Goal: Task Accomplishment & Management: Use online tool/utility

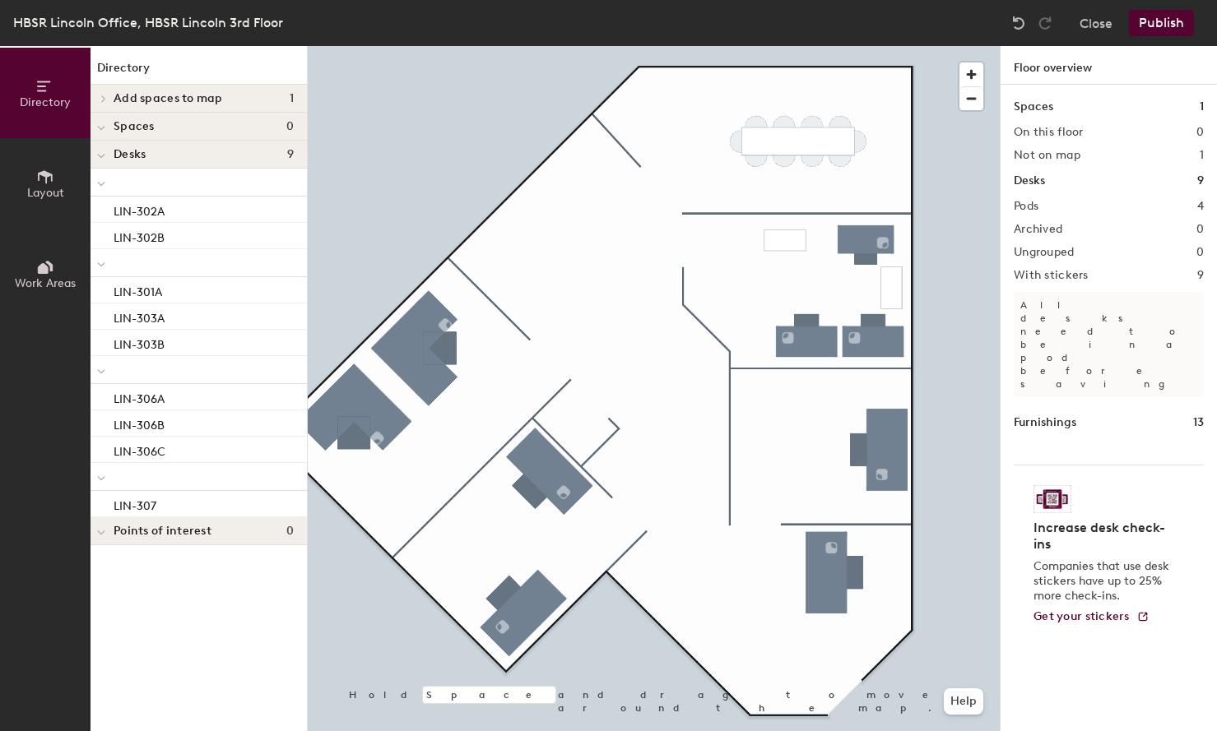
click at [1074, 30] on div "Close Publish" at bounding box center [1104, 23] width 198 height 26
click at [1097, 22] on button "Close" at bounding box center [1095, 23] width 33 height 26
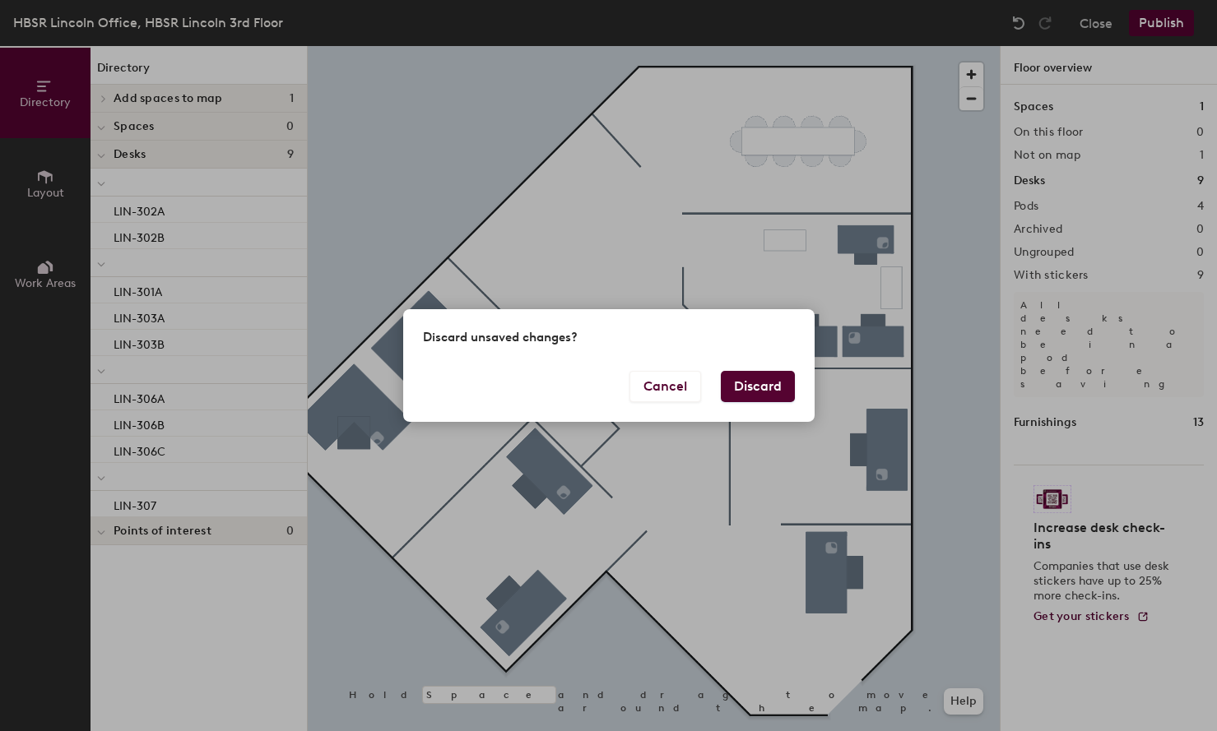
click at [755, 387] on button "Discard" at bounding box center [758, 386] width 74 height 31
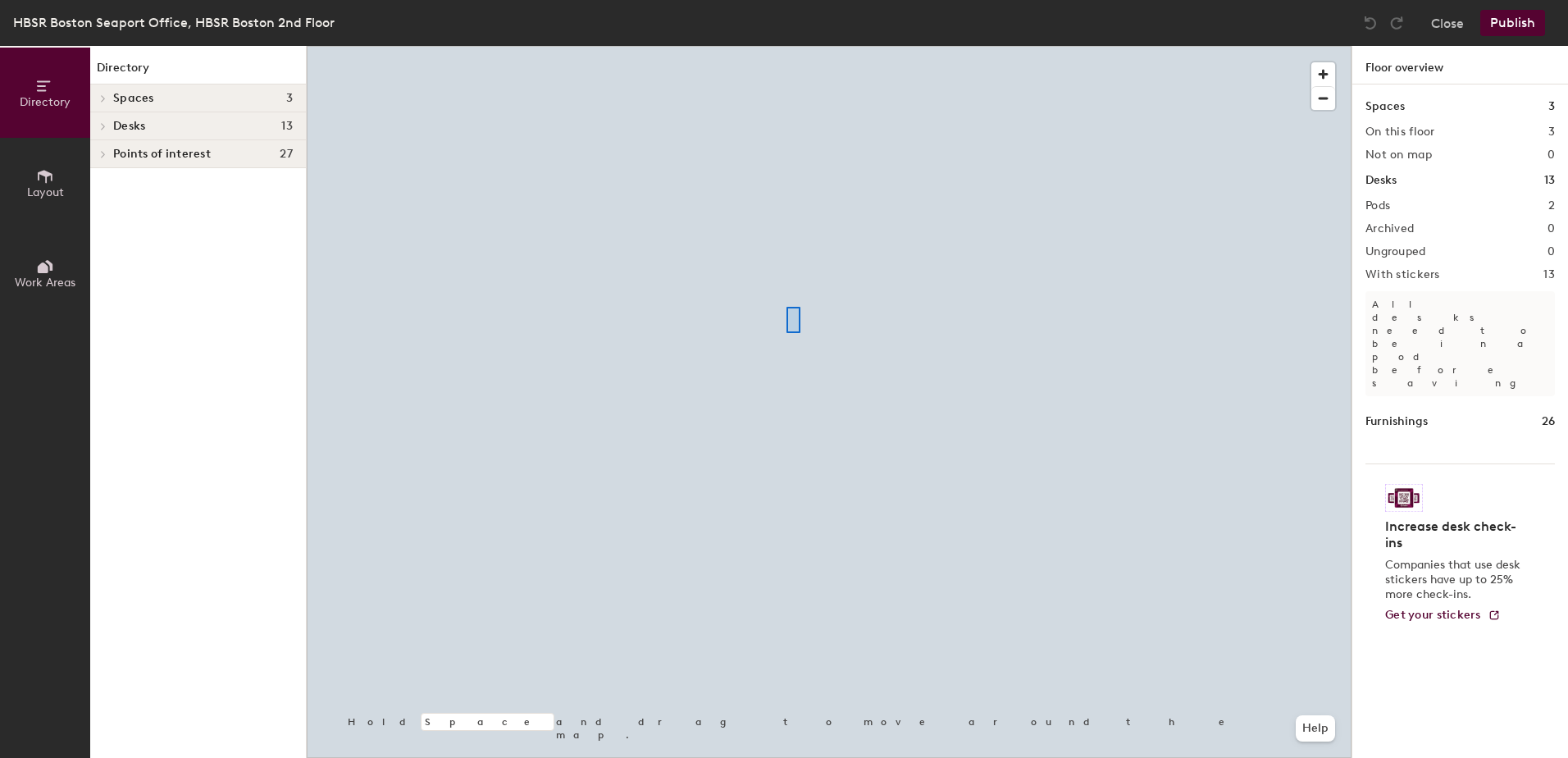
click at [786, 46] on div at bounding box center [829, 46] width 1045 height 0
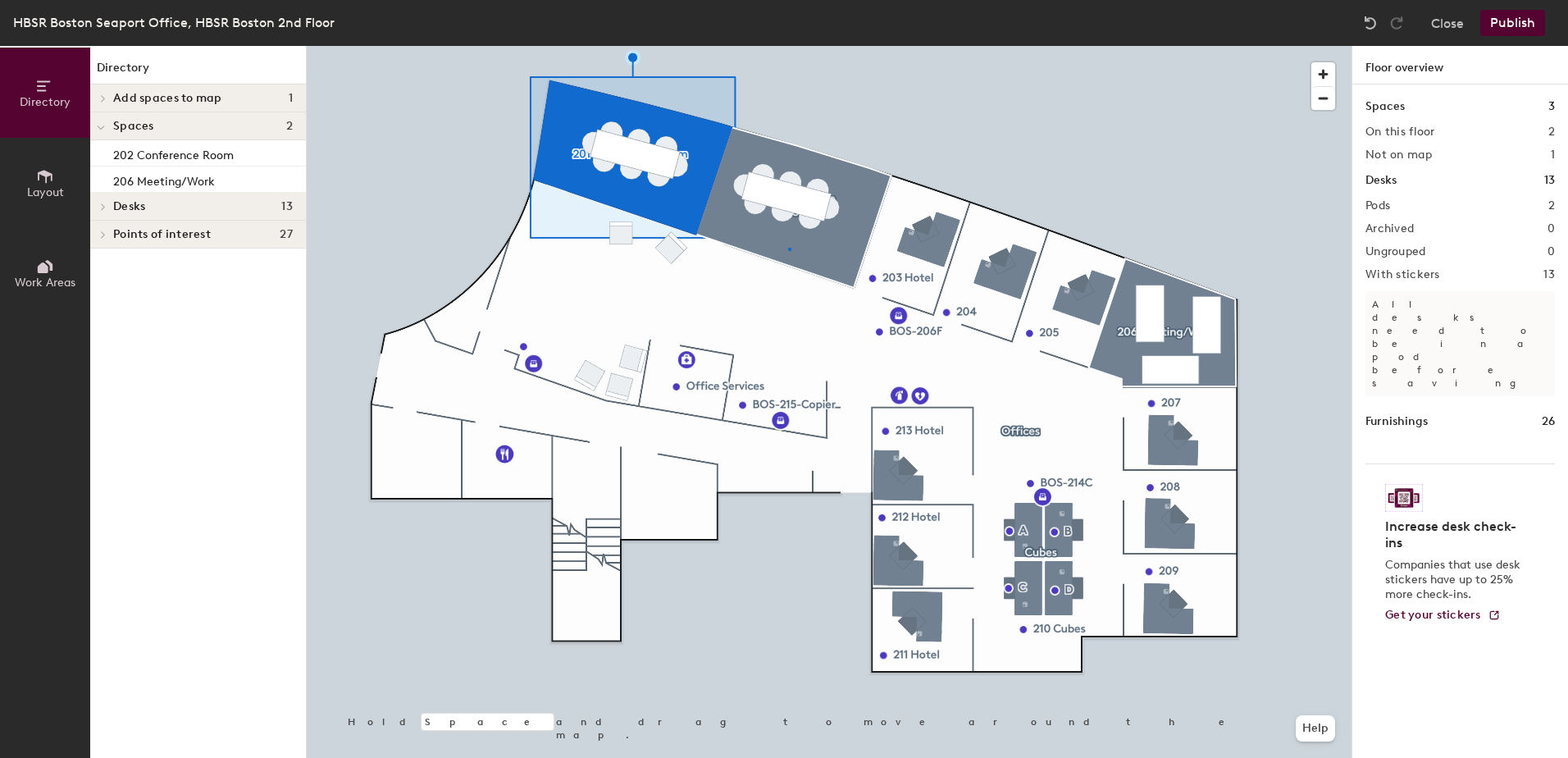
click at [788, 46] on div at bounding box center [829, 46] width 1045 height 0
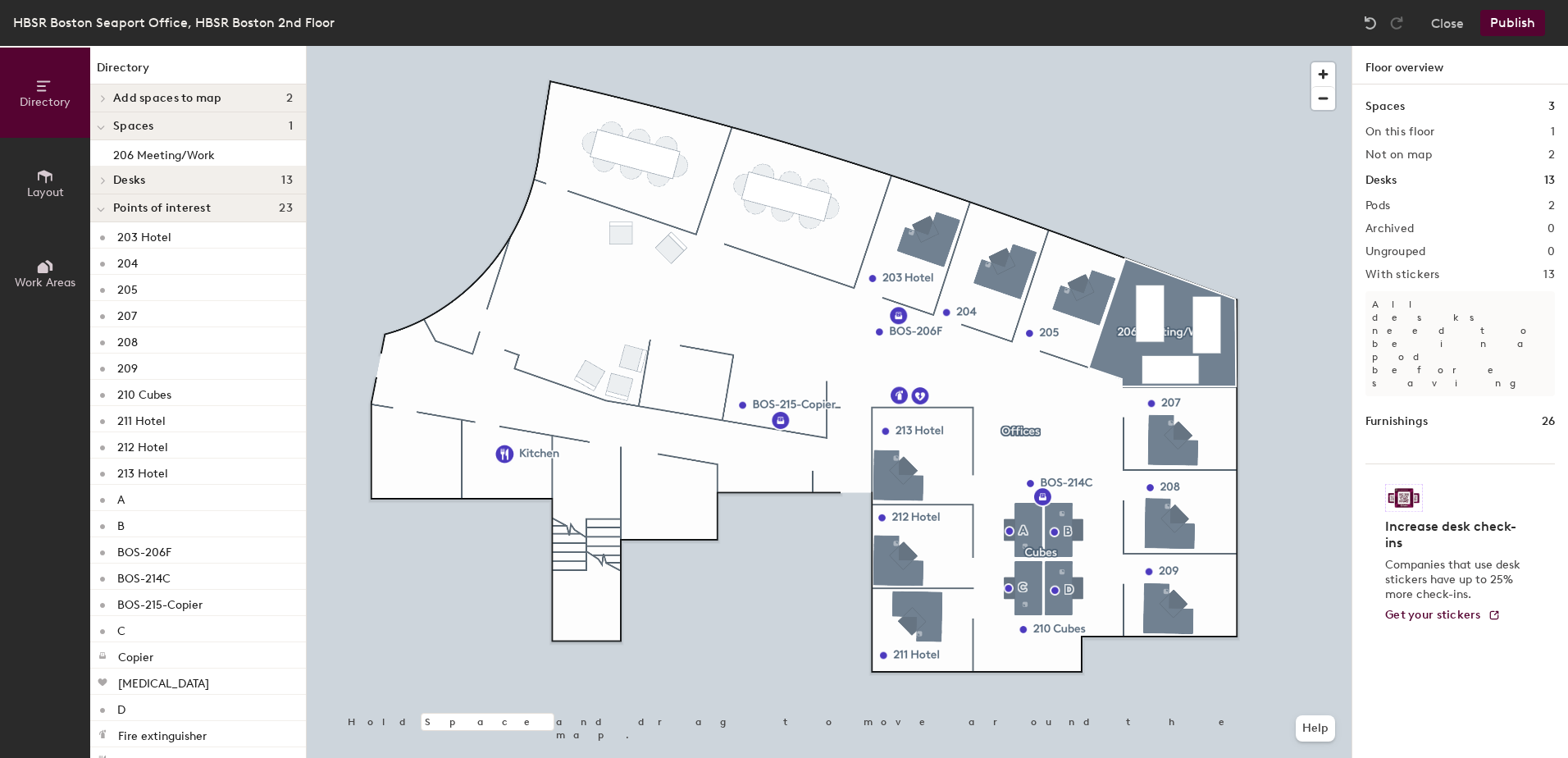
click at [506, 46] on div at bounding box center [829, 46] width 1045 height 0
click at [780, 46] on div at bounding box center [829, 46] width 1045 height 0
click at [899, 46] on div at bounding box center [829, 46] width 1045 height 0
click at [920, 46] on div at bounding box center [829, 46] width 1045 height 0
click at [975, 46] on div at bounding box center [829, 46] width 1045 height 0
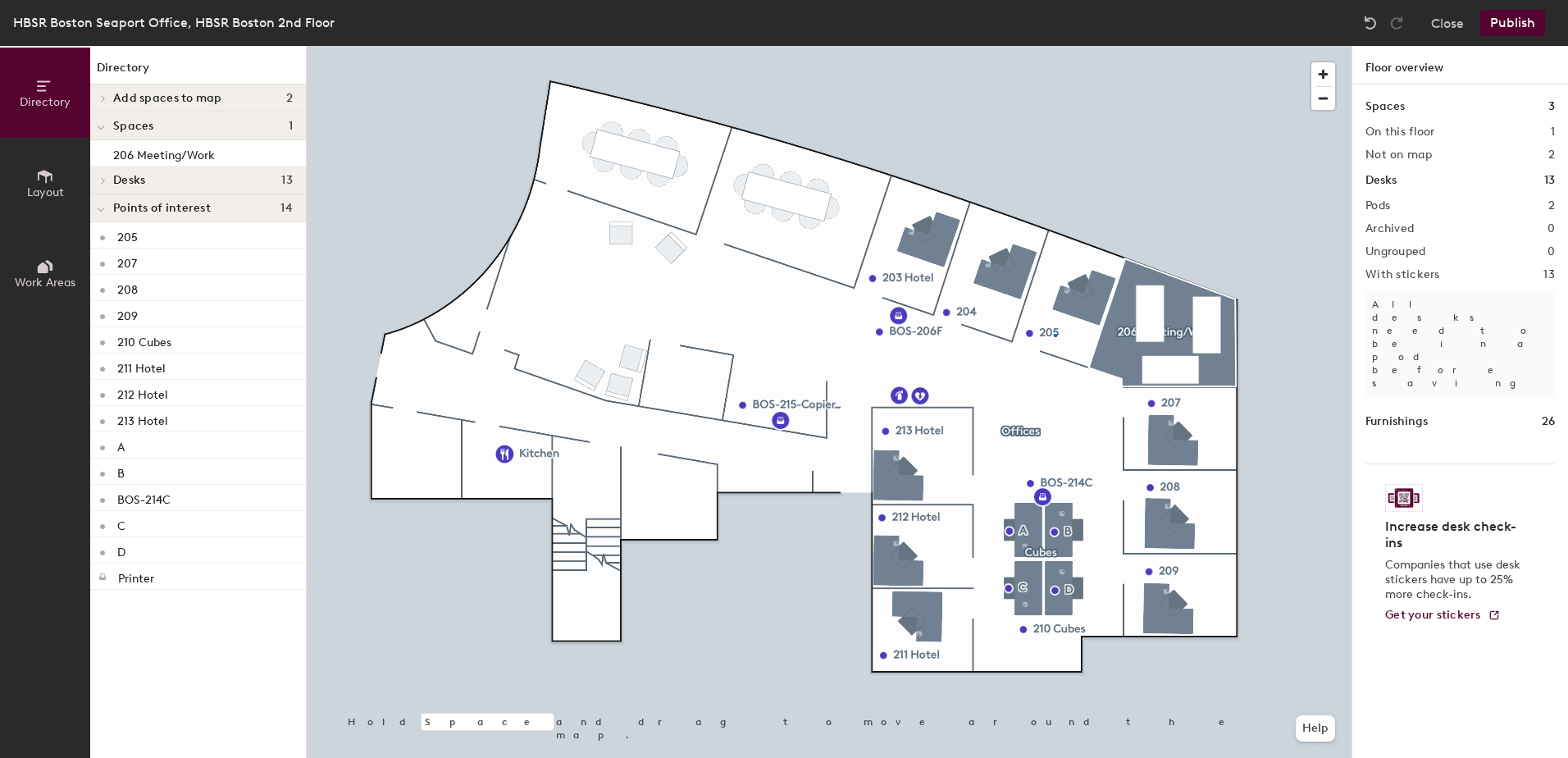
click at [1057, 46] on div at bounding box center [829, 46] width 1045 height 0
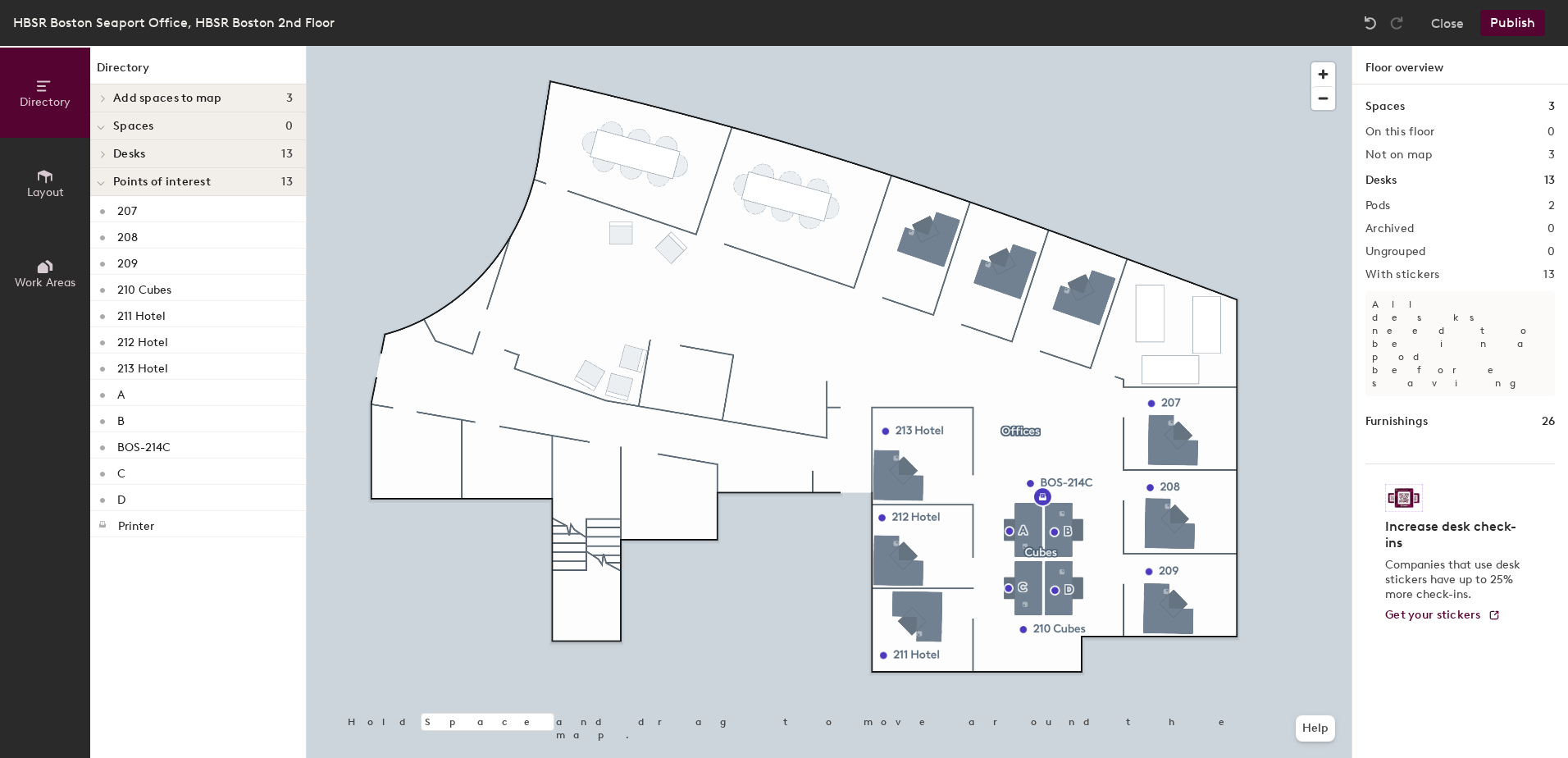
click at [1172, 46] on div at bounding box center [829, 46] width 1045 height 0
click at [1171, 46] on div at bounding box center [829, 46] width 1045 height 0
click at [1067, 46] on div at bounding box center [829, 46] width 1045 height 0
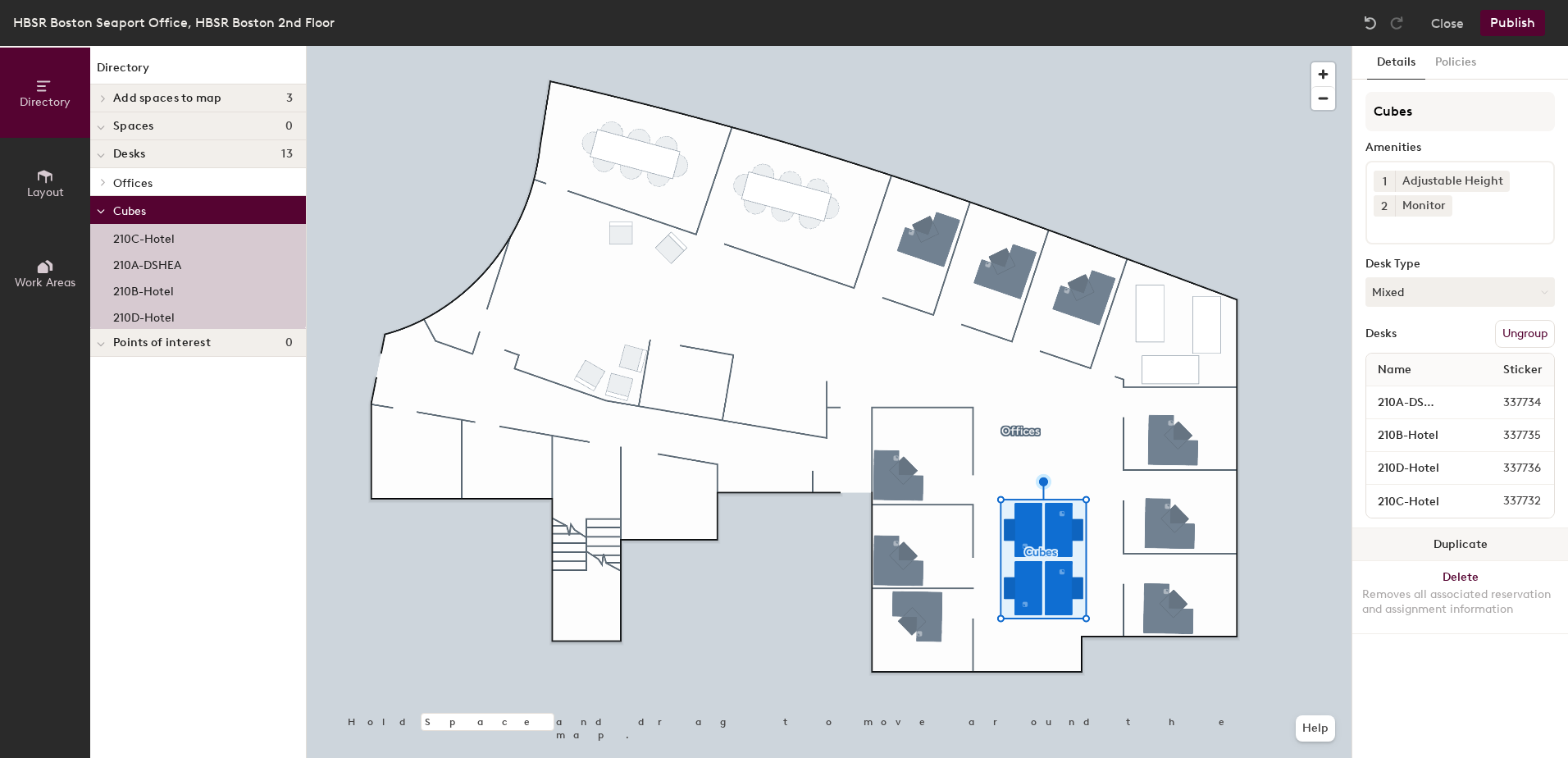
click at [1470, 545] on button "Duplicate" at bounding box center [1460, 545] width 215 height 33
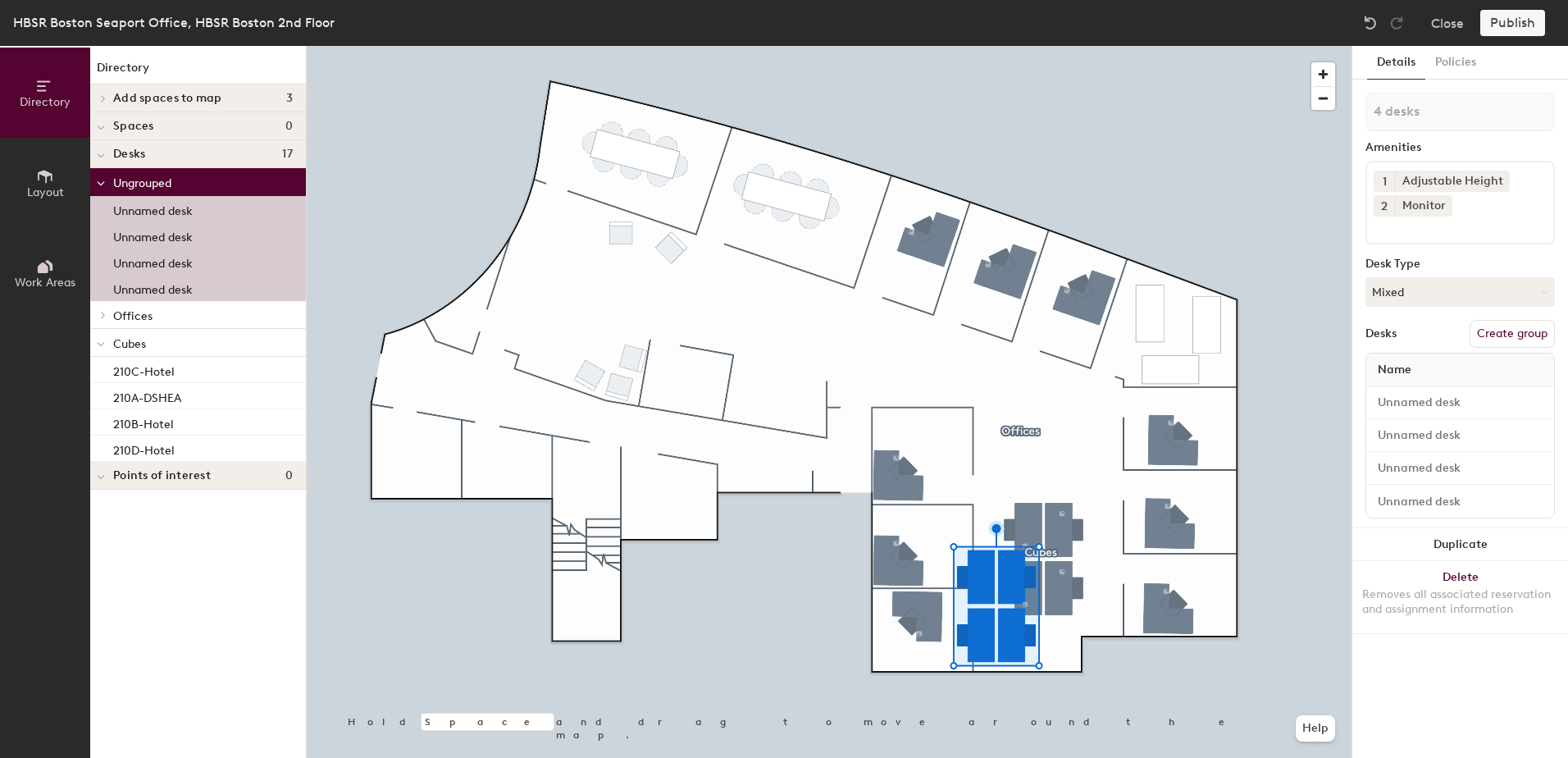
type input "1 desk"
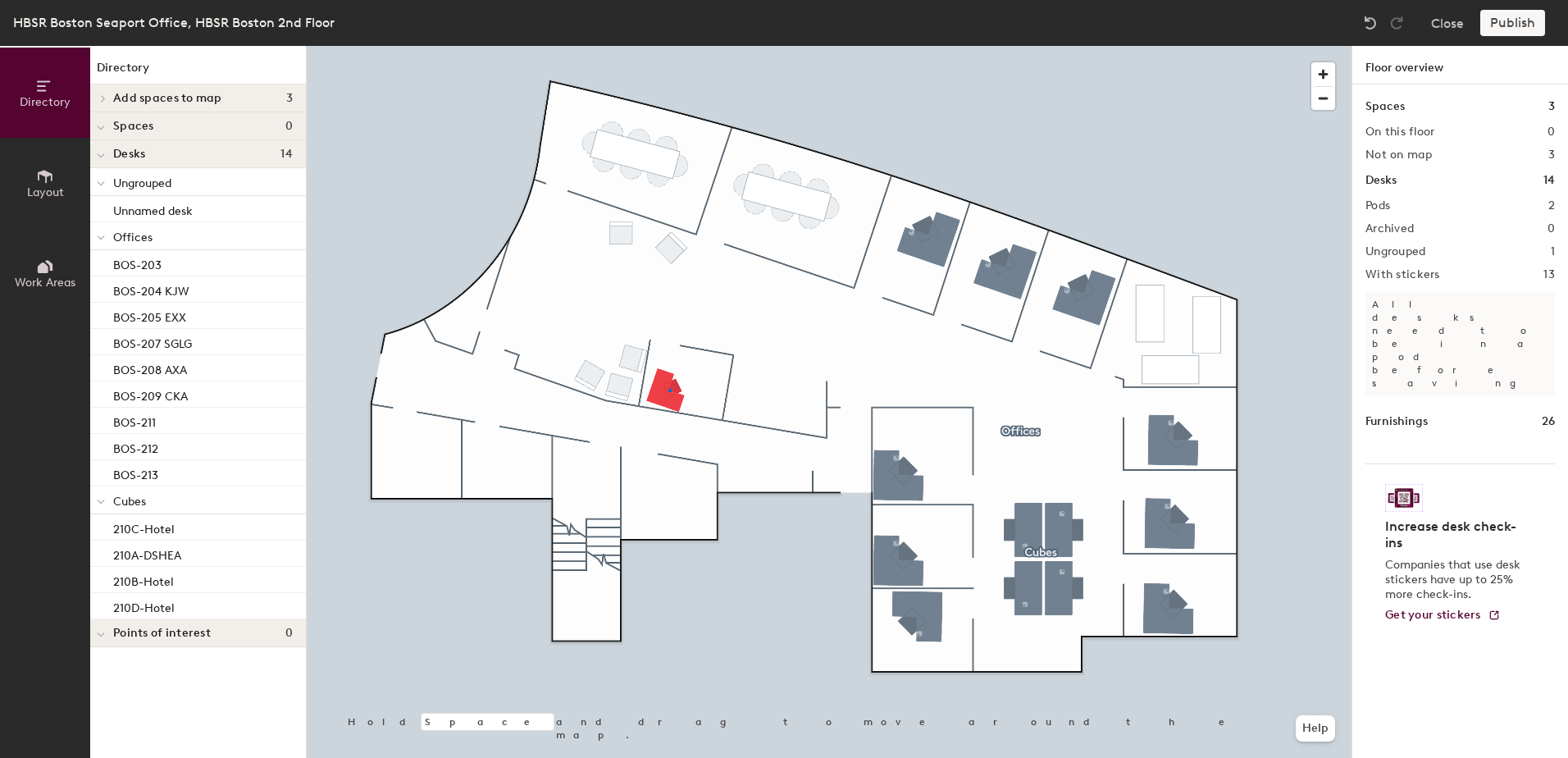
click at [666, 46] on div at bounding box center [829, 46] width 1045 height 0
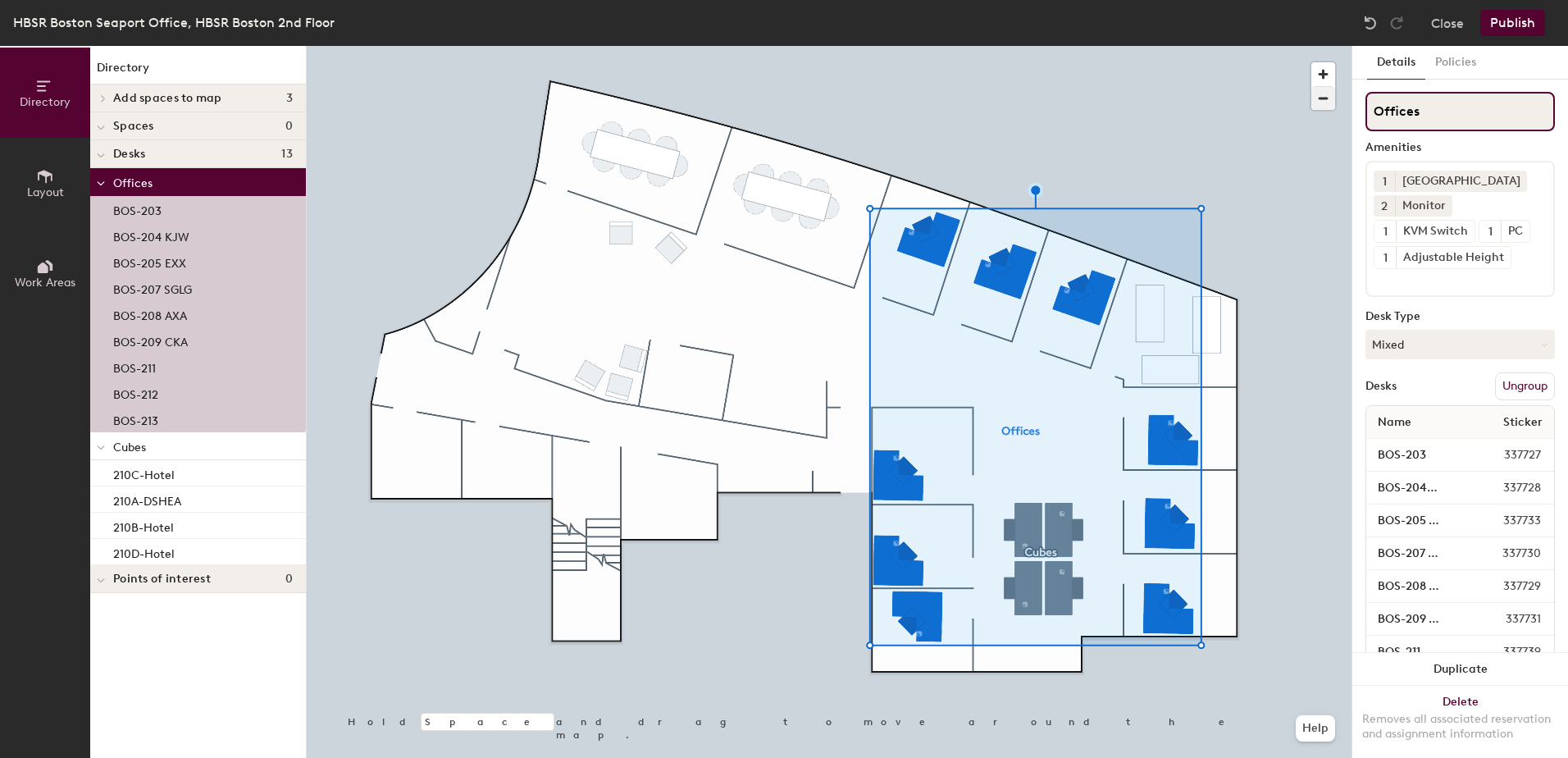
drag, startPoint x: 1461, startPoint y: 117, endPoint x: 1325, endPoint y: 99, distance: 137.2
click at [1325, 99] on div "Directory Layout Work Areas Directory Add spaces to map 3 201 Conference Room 2…" at bounding box center [784, 402] width 1568 height 712
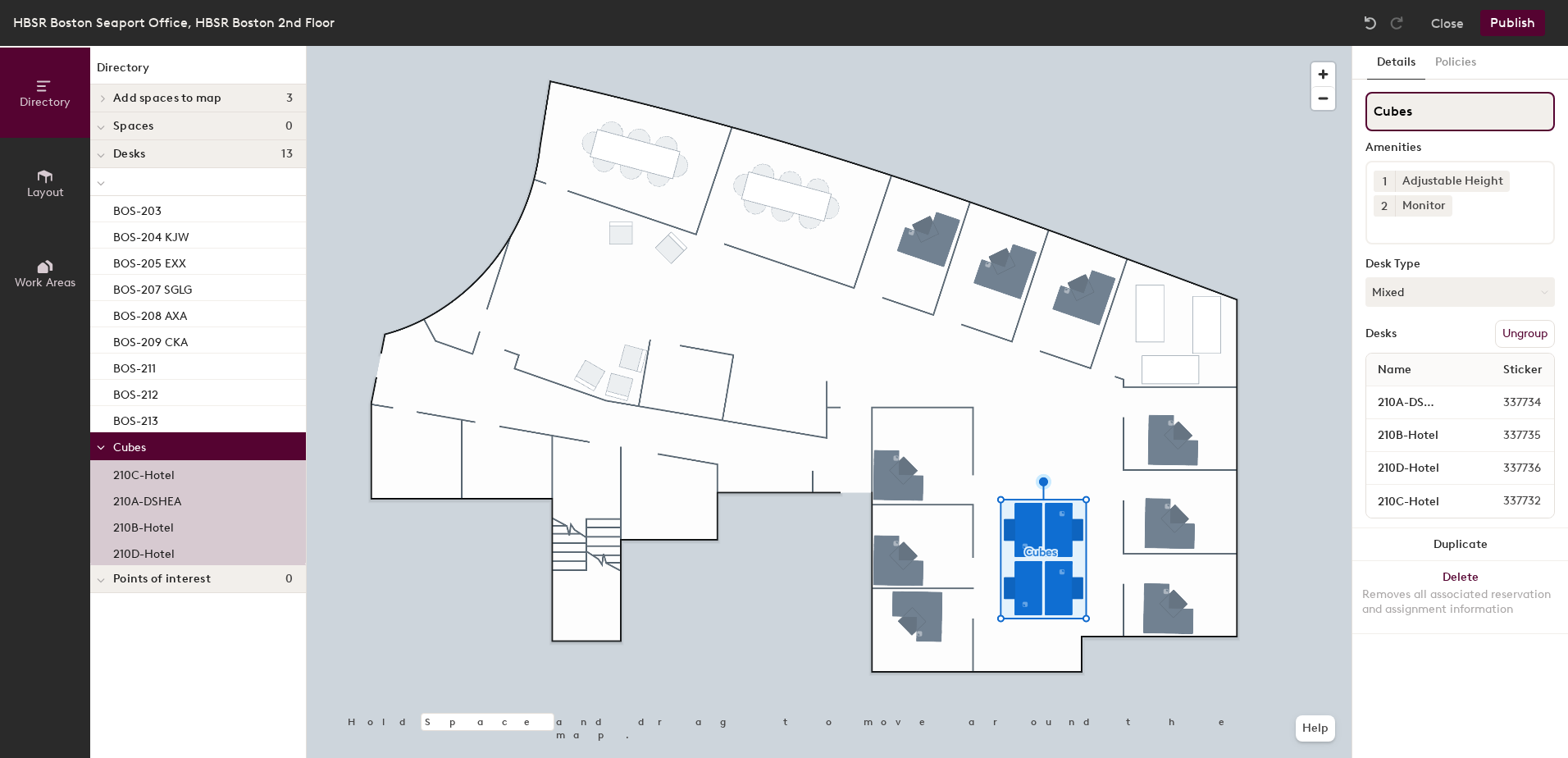
click at [1125, 108] on div "Directory Layout Work Areas Directory Add spaces to map 3 201 Conference Room 2…" at bounding box center [784, 402] width 1568 height 712
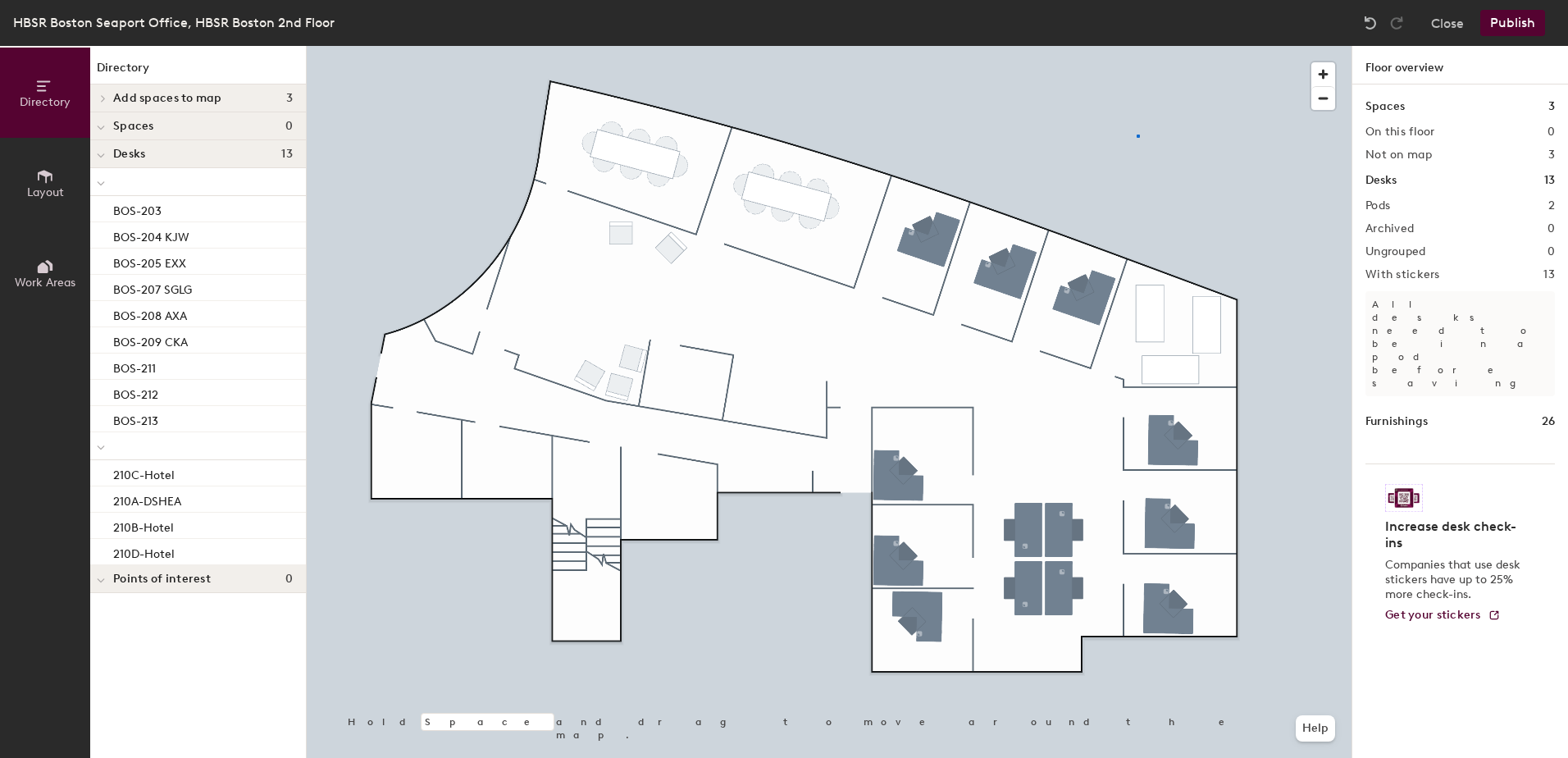
drag, startPoint x: 1460, startPoint y: 111, endPoint x: 1395, endPoint y: 114, distance: 65.1
click at [1136, 46] on div at bounding box center [829, 46] width 1045 height 0
click at [1090, 46] on div at bounding box center [829, 46] width 1045 height 0
click at [1090, 174] on div at bounding box center [1091, 175] width 3 height 3
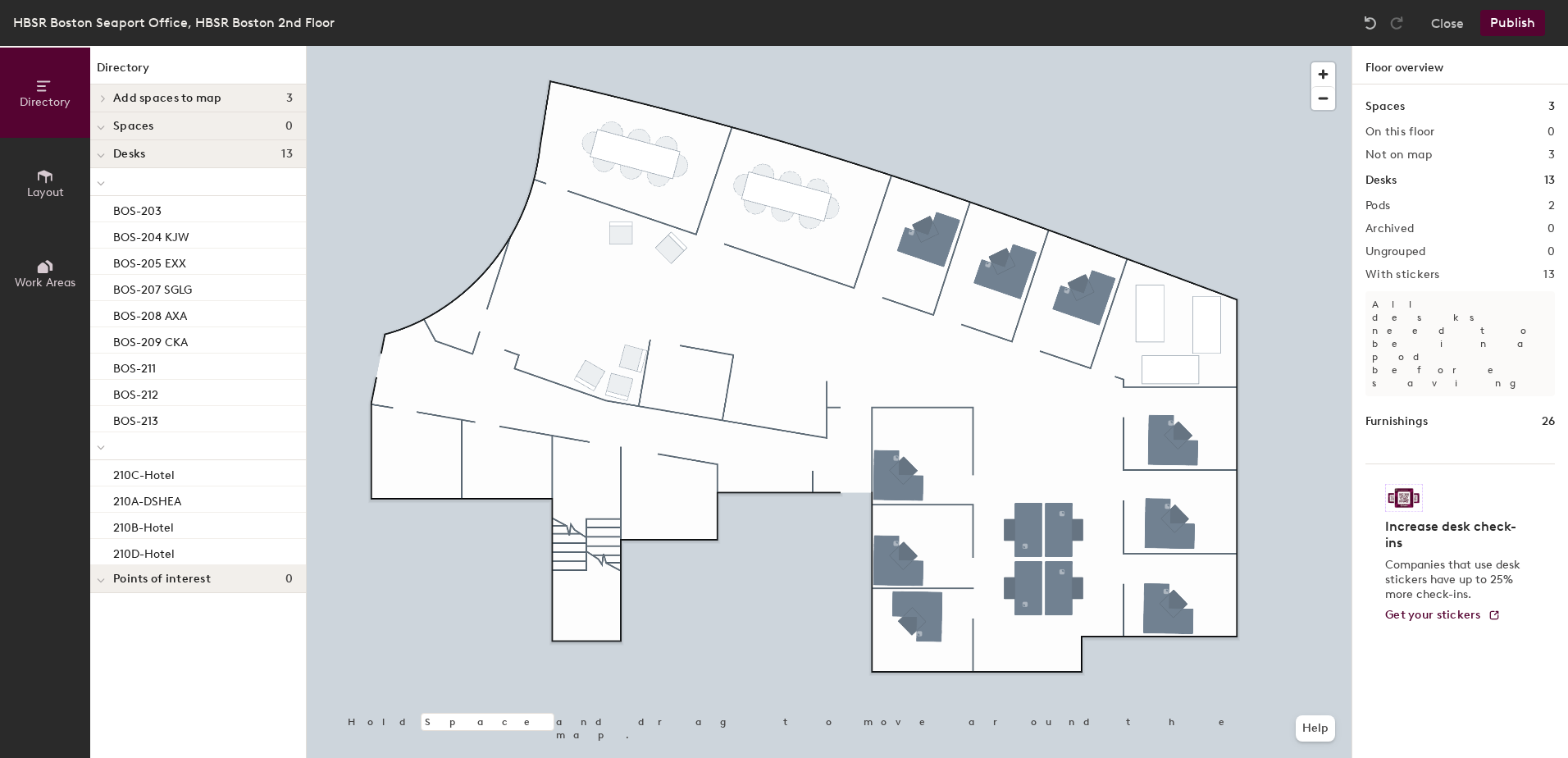
click at [773, 46] on div at bounding box center [829, 46] width 1045 height 0
